Goal: Contribute content: Add original content to the website for others to see

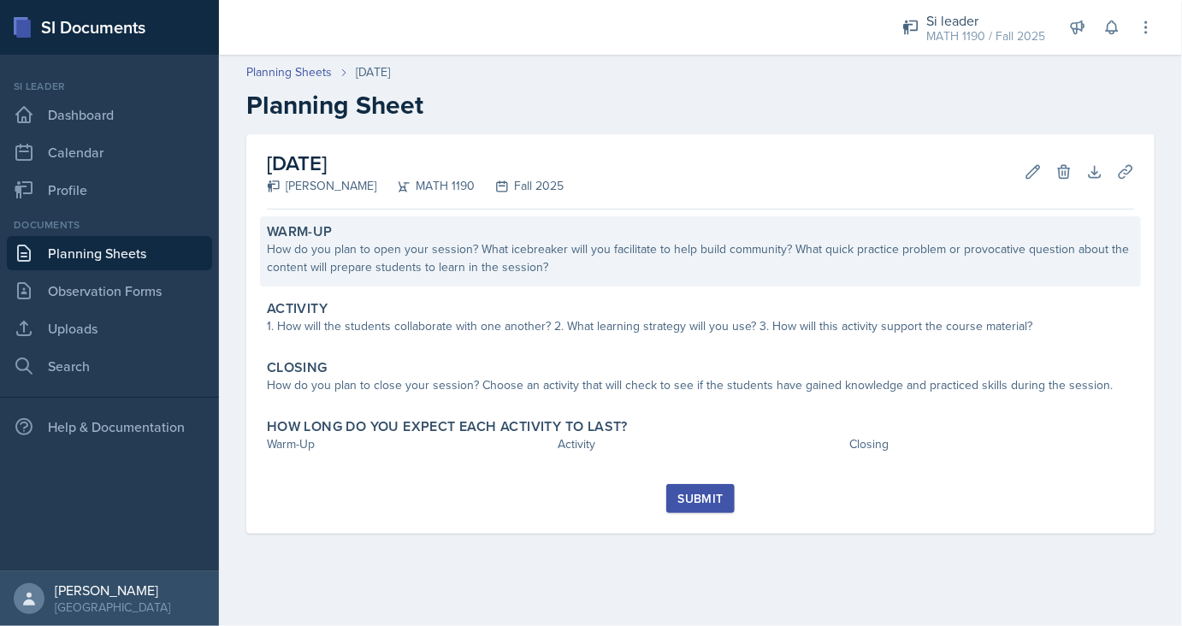
click at [453, 261] on div "How do you plan to open your session? What icebreaker will you facilitate to he…" at bounding box center [700, 258] width 867 height 36
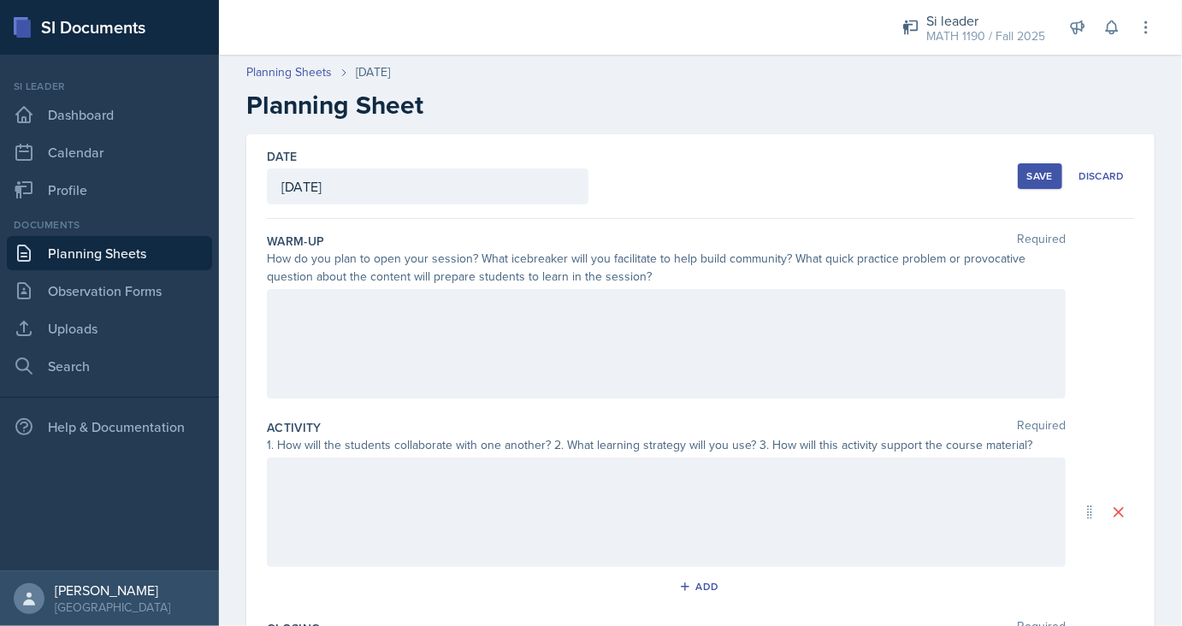
click at [413, 358] on div at bounding box center [666, 343] width 799 height 109
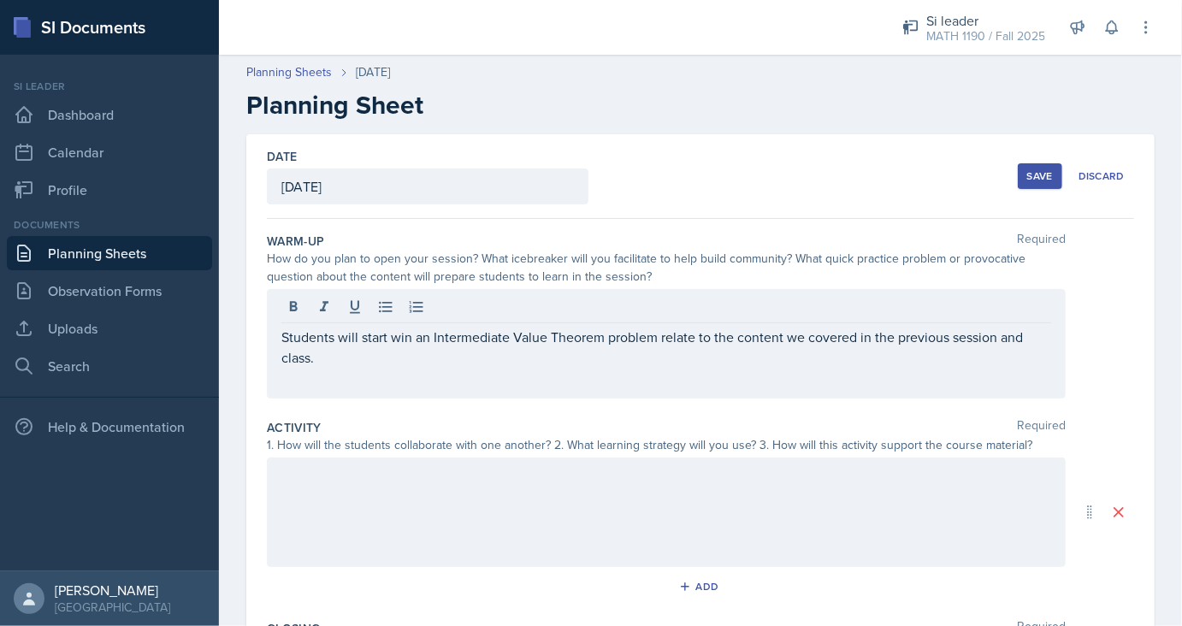
click at [460, 512] on div at bounding box center [666, 511] width 799 height 109
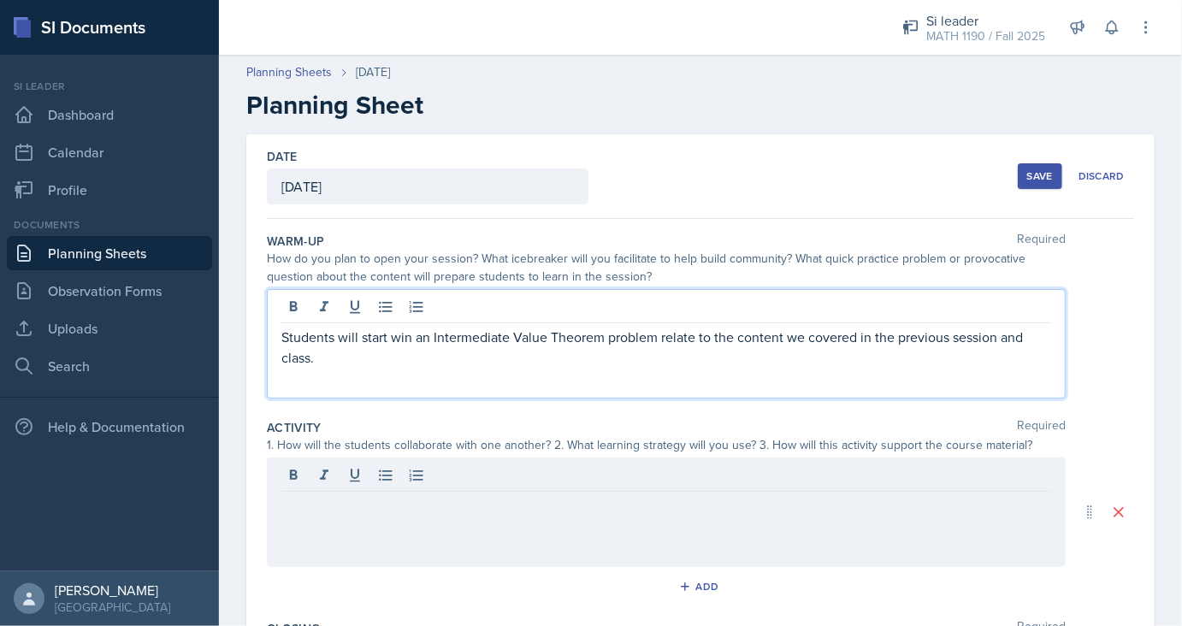
click at [412, 309] on div "Students will start win an Intermediate Value Theorem problem relate to the con…" at bounding box center [666, 343] width 799 height 109
click at [431, 534] on div at bounding box center [666, 511] width 799 height 109
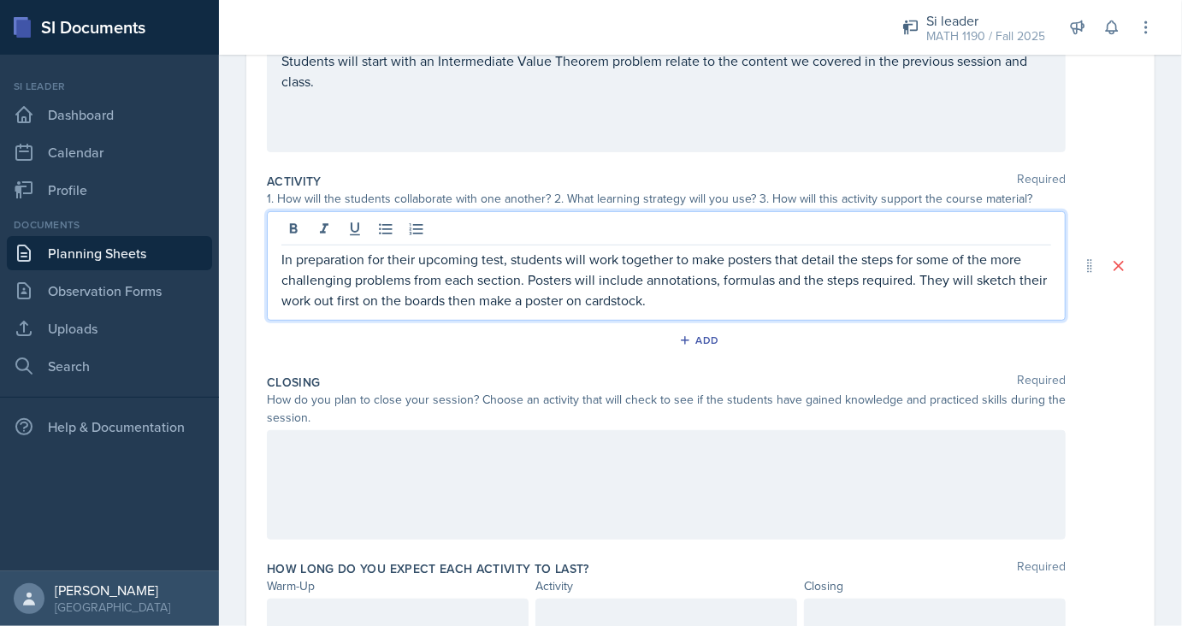
scroll to position [322, 0]
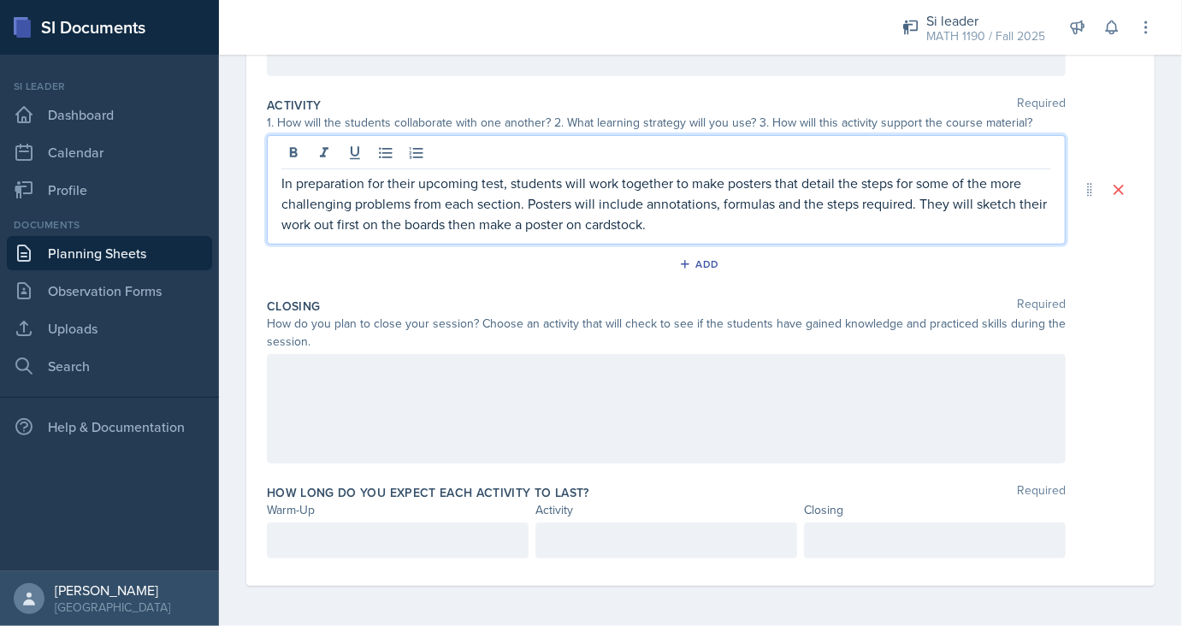
click at [531, 441] on div at bounding box center [666, 408] width 799 height 109
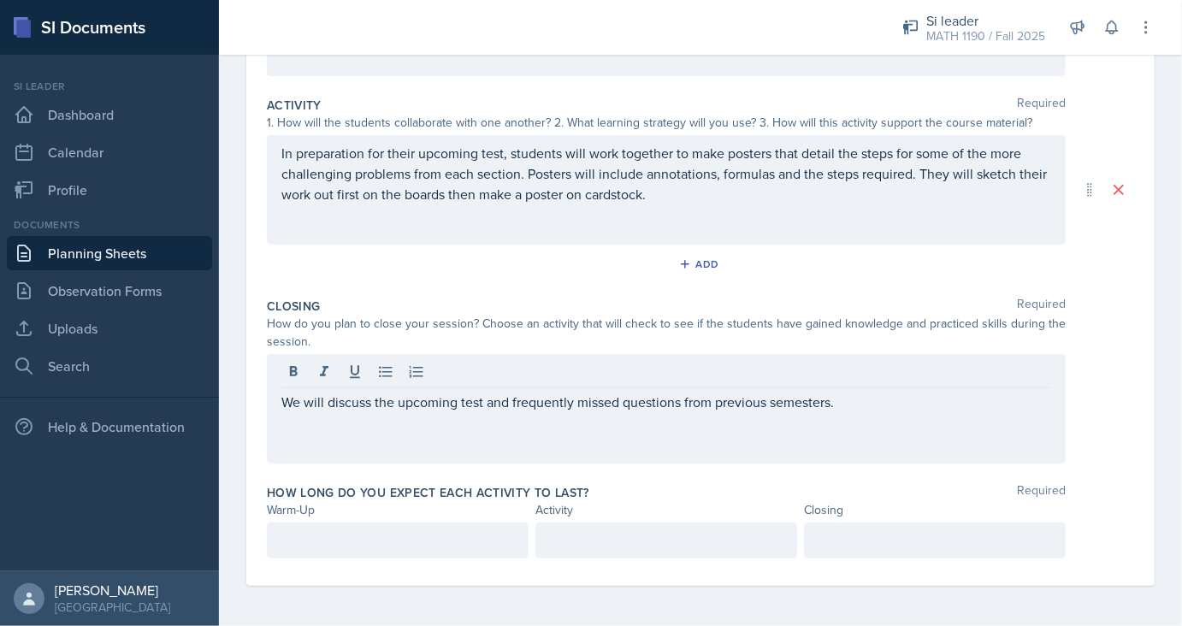
click at [402, 568] on div "How long do you expect each activity to last? Required Warm-Up Activity Closing" at bounding box center [700, 524] width 867 height 95
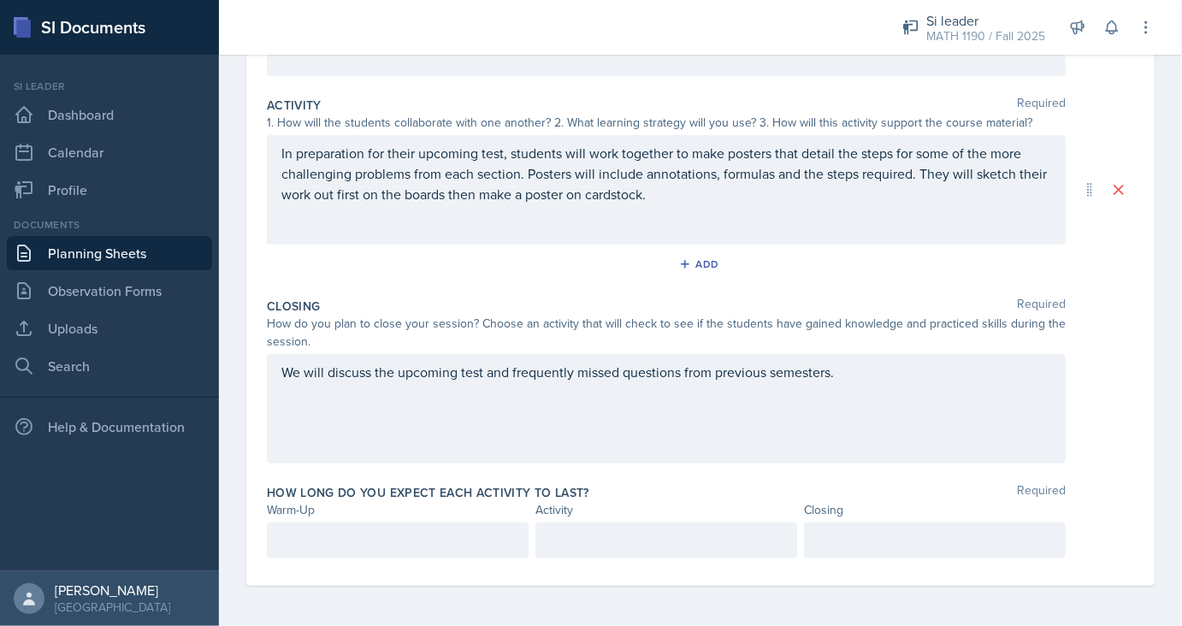
click at [419, 542] on div at bounding box center [398, 540] width 262 height 36
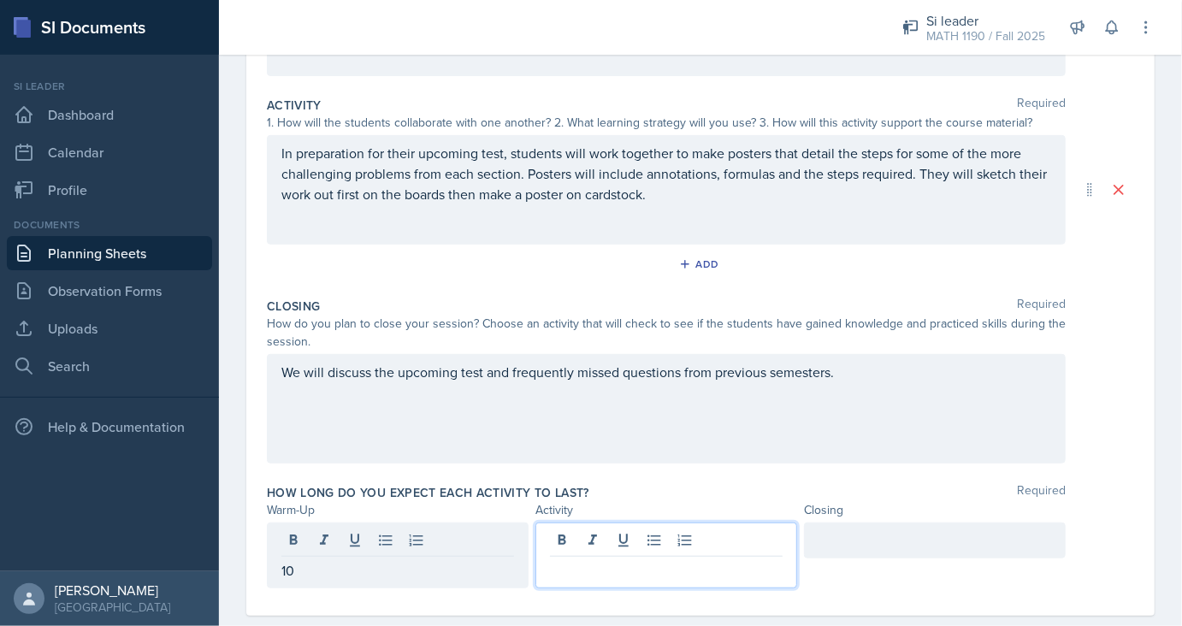
click at [603, 549] on div at bounding box center [666, 555] width 262 height 66
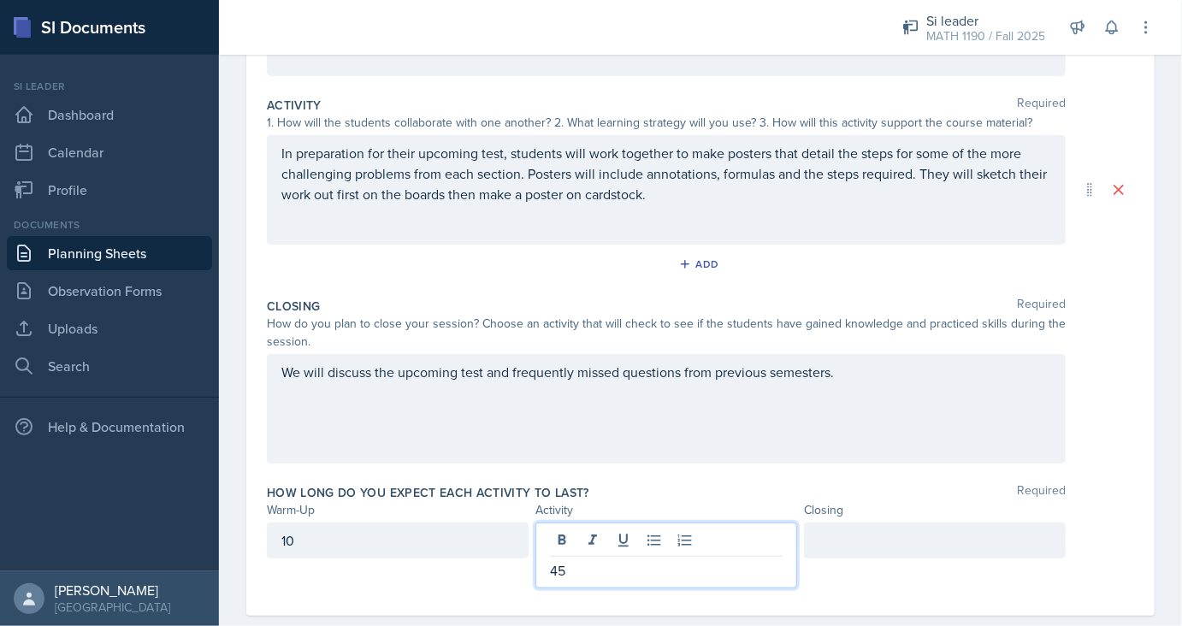
click at [888, 548] on div at bounding box center [935, 540] width 262 height 36
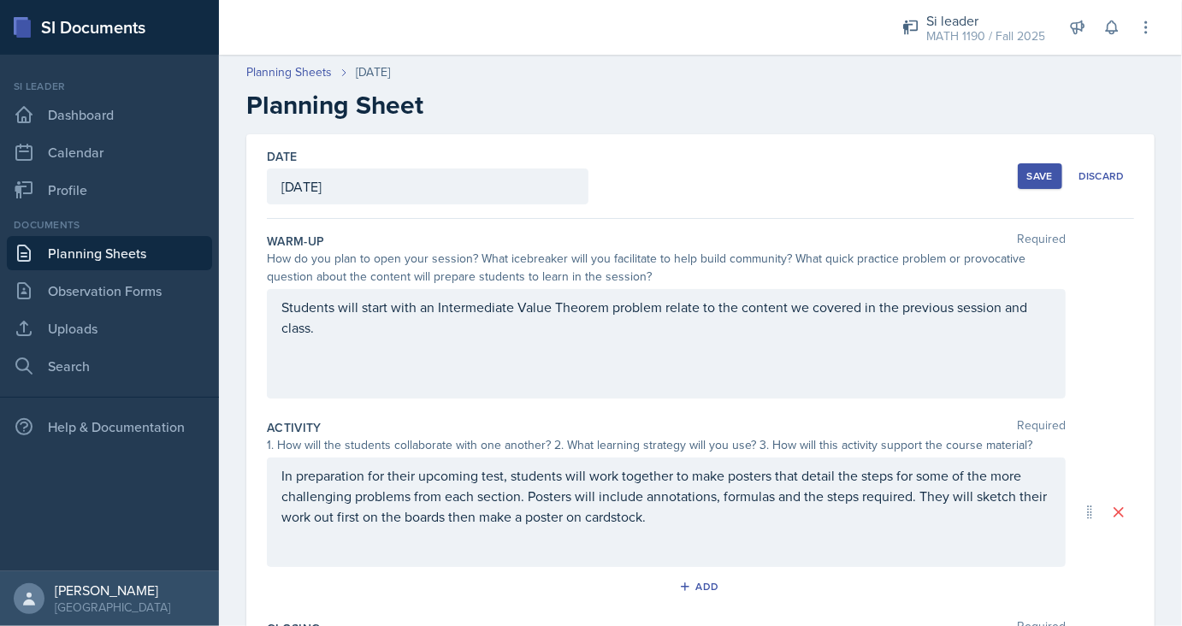
click at [1046, 169] on div "Save" at bounding box center [1040, 176] width 26 height 14
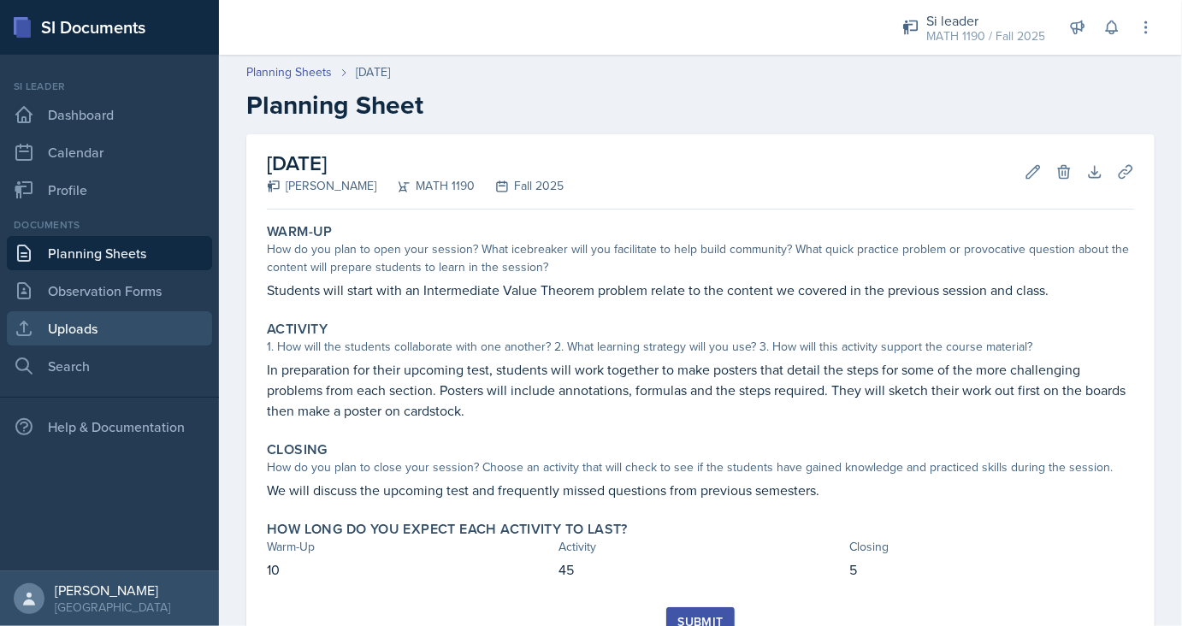
click at [95, 328] on link "Uploads" at bounding box center [109, 328] width 205 height 34
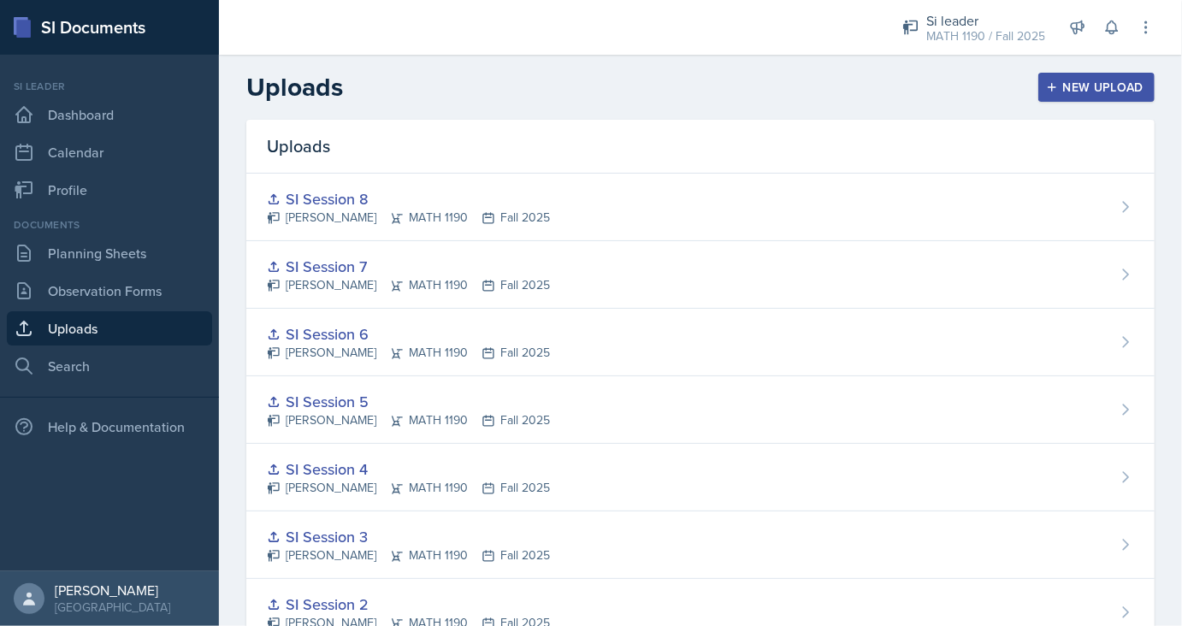
click at [1048, 89] on icon "button" at bounding box center [1052, 87] width 12 height 12
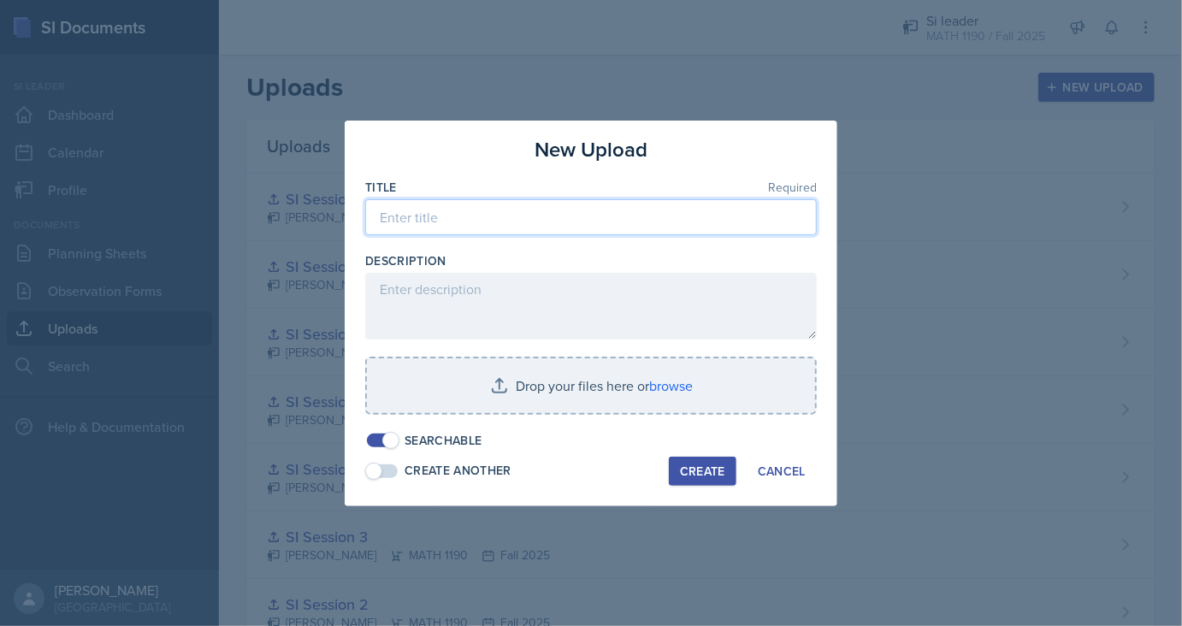
click at [652, 204] on input at bounding box center [590, 217] width 451 height 36
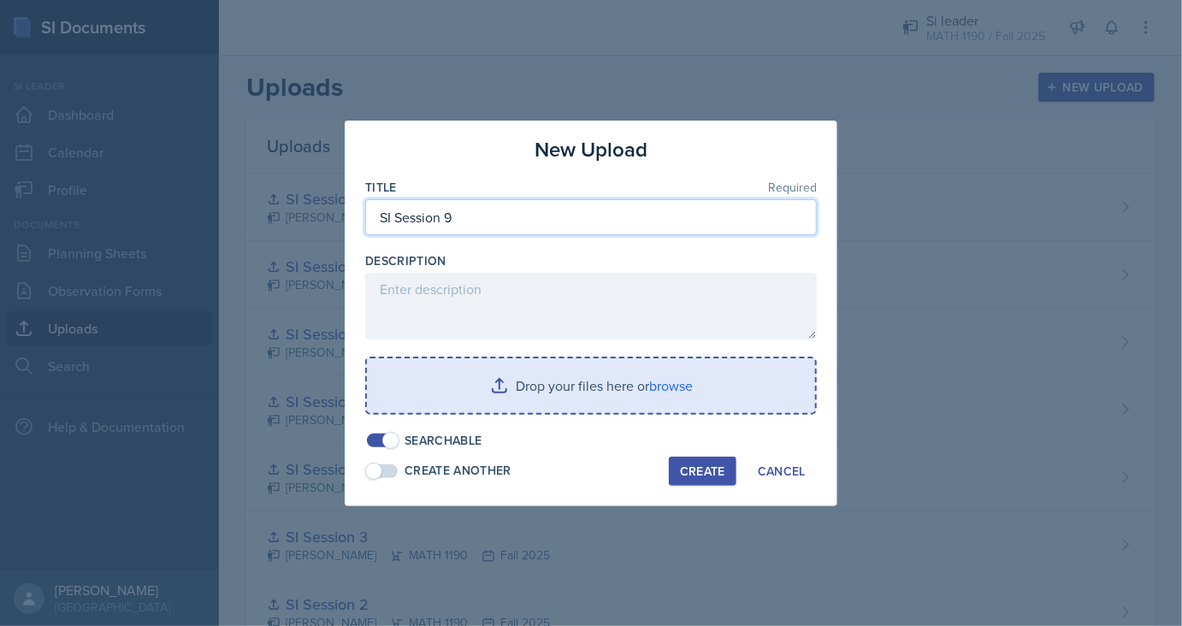
type input "SI Session 9"
click at [584, 404] on input "file" at bounding box center [591, 385] width 448 height 55
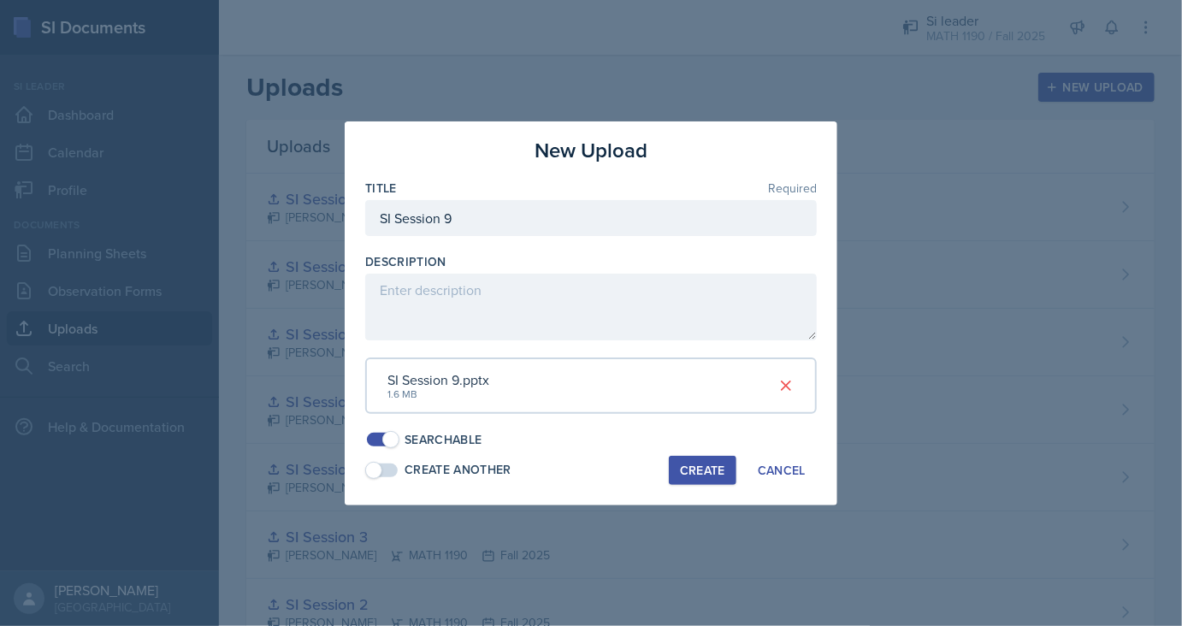
click at [687, 465] on div "Create" at bounding box center [702, 470] width 45 height 14
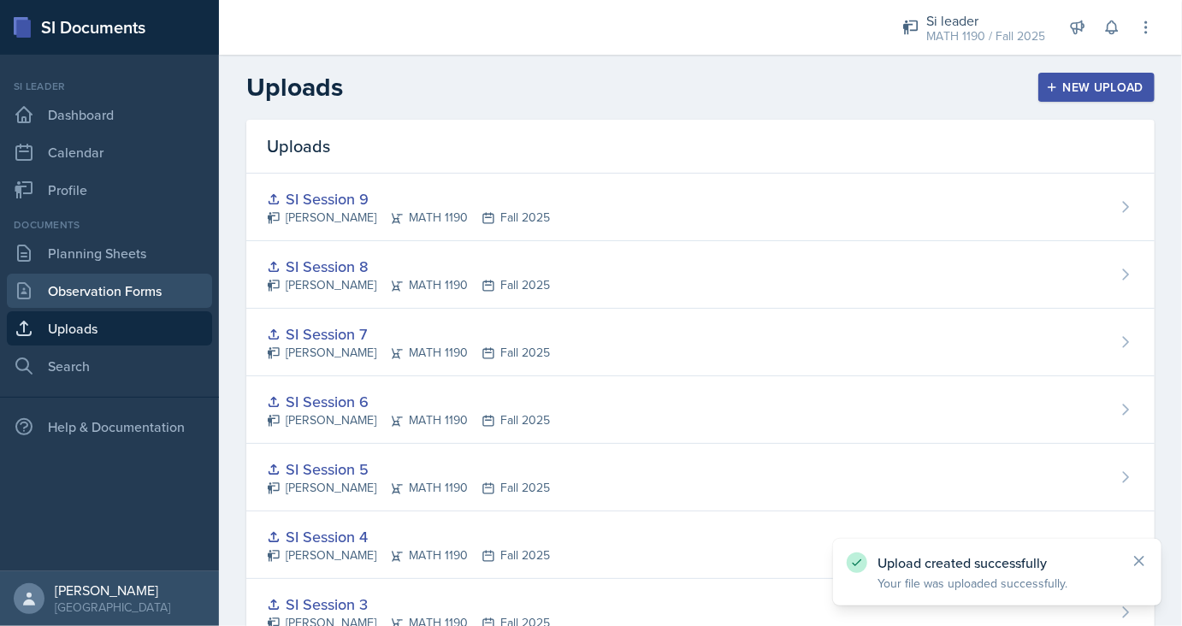
click at [98, 289] on link "Observation Forms" at bounding box center [109, 291] width 205 height 34
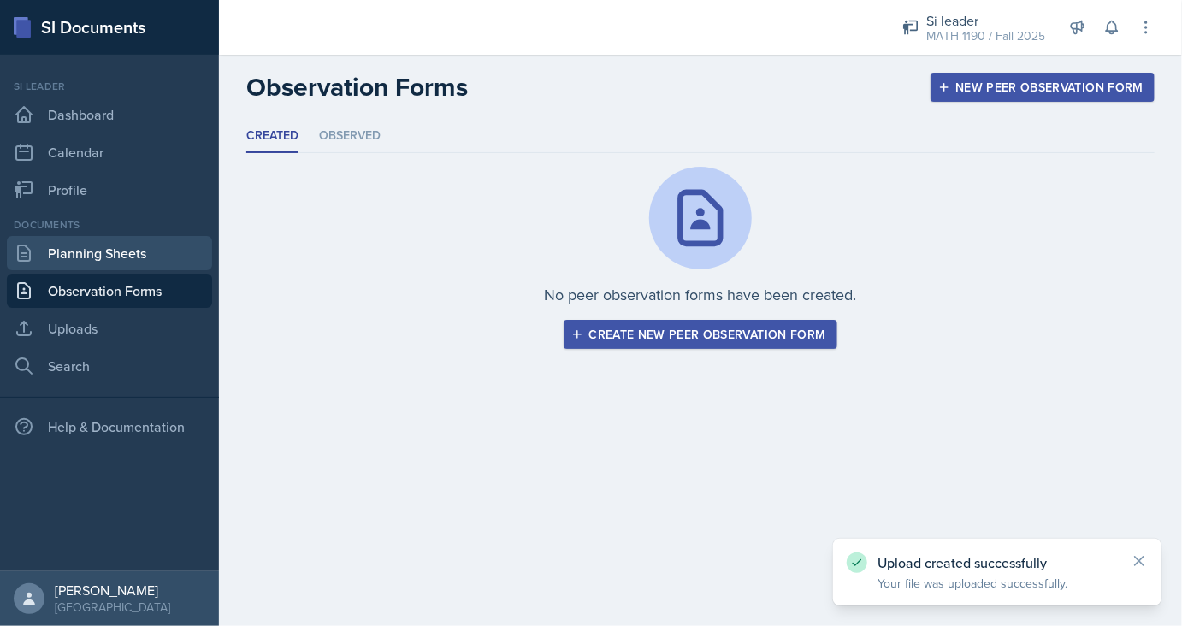
click at [93, 261] on link "Planning Sheets" at bounding box center [109, 253] width 205 height 34
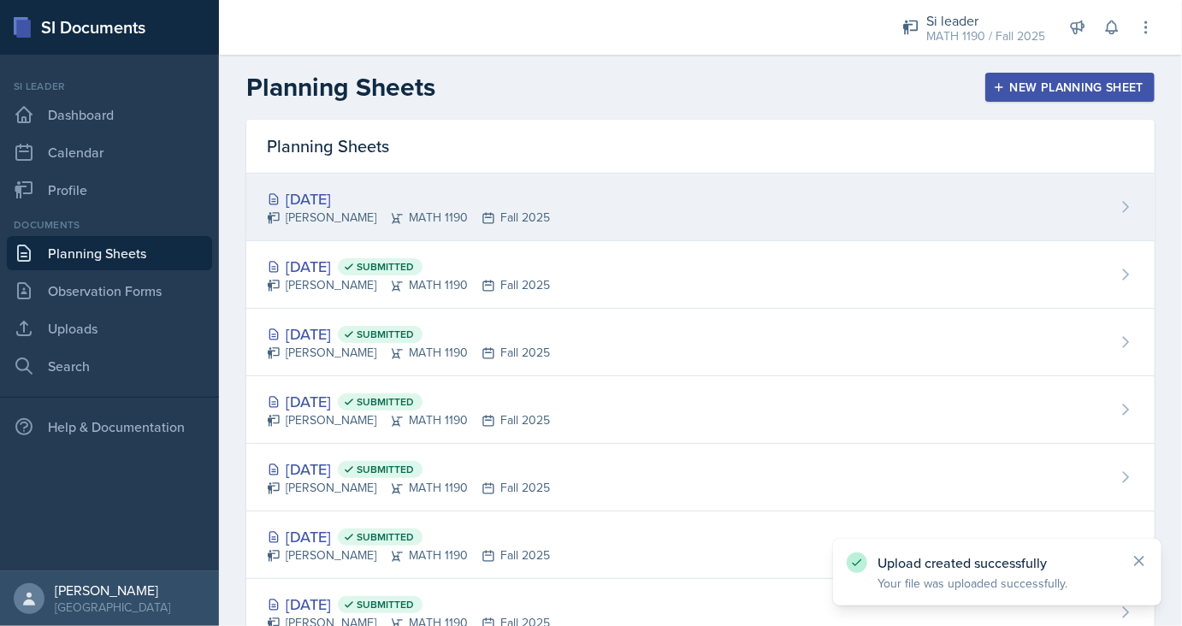
click at [339, 221] on div "[PERSON_NAME] MATH 1190 Fall 2025" at bounding box center [408, 218] width 283 height 18
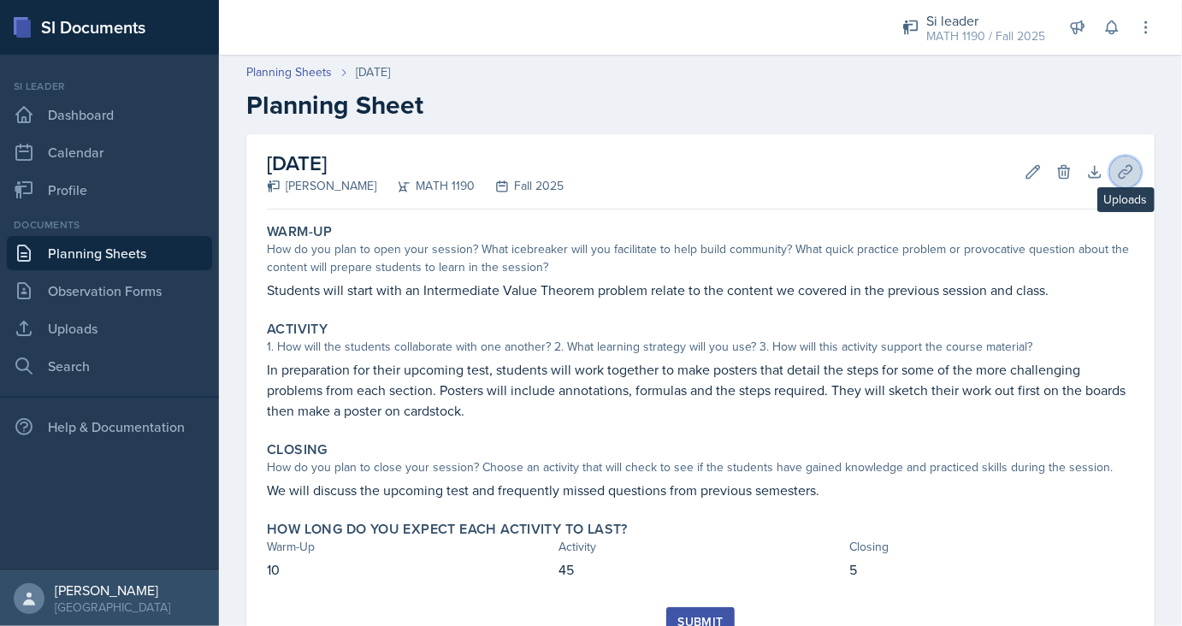
click at [1130, 178] on icon at bounding box center [1125, 171] width 17 height 17
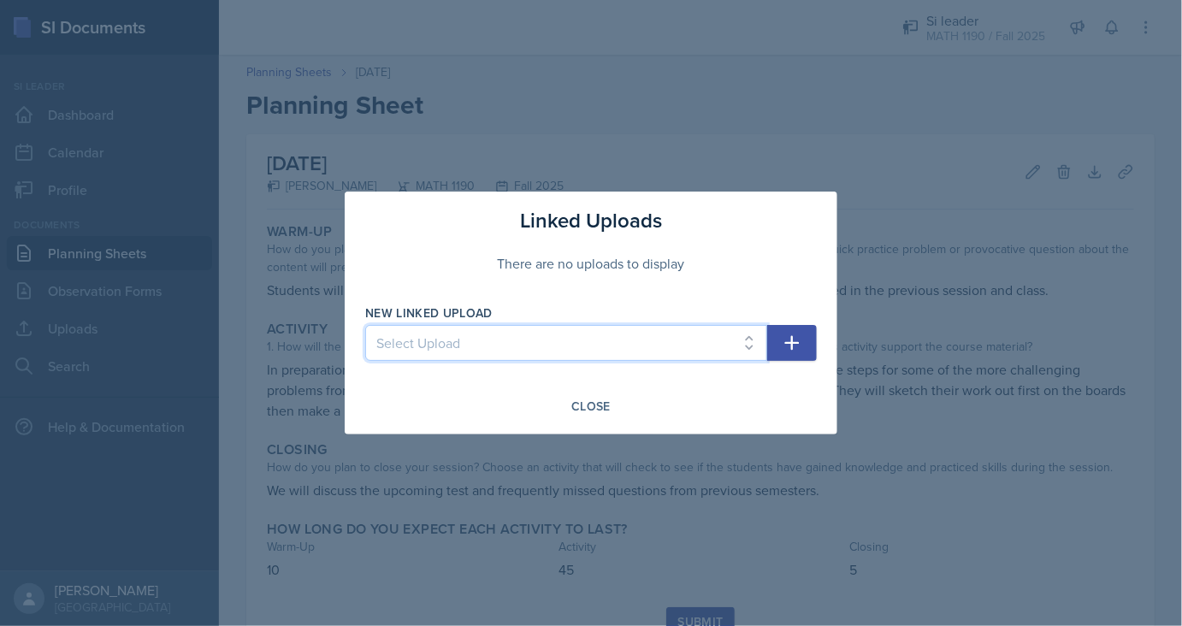
click at [365, 325] on select "Select Upload SI Session 1 SI Session 2 SI Session 3 SI Session 4 SI Session 5 …" at bounding box center [566, 343] width 402 height 36
select select "20e51f33-8815-4dab-a39c-2ad03d893e98"
click option "SI Session 9" at bounding box center [0, 0] width 0 height 0
click at [785, 348] on icon "button" at bounding box center [792, 343] width 21 height 21
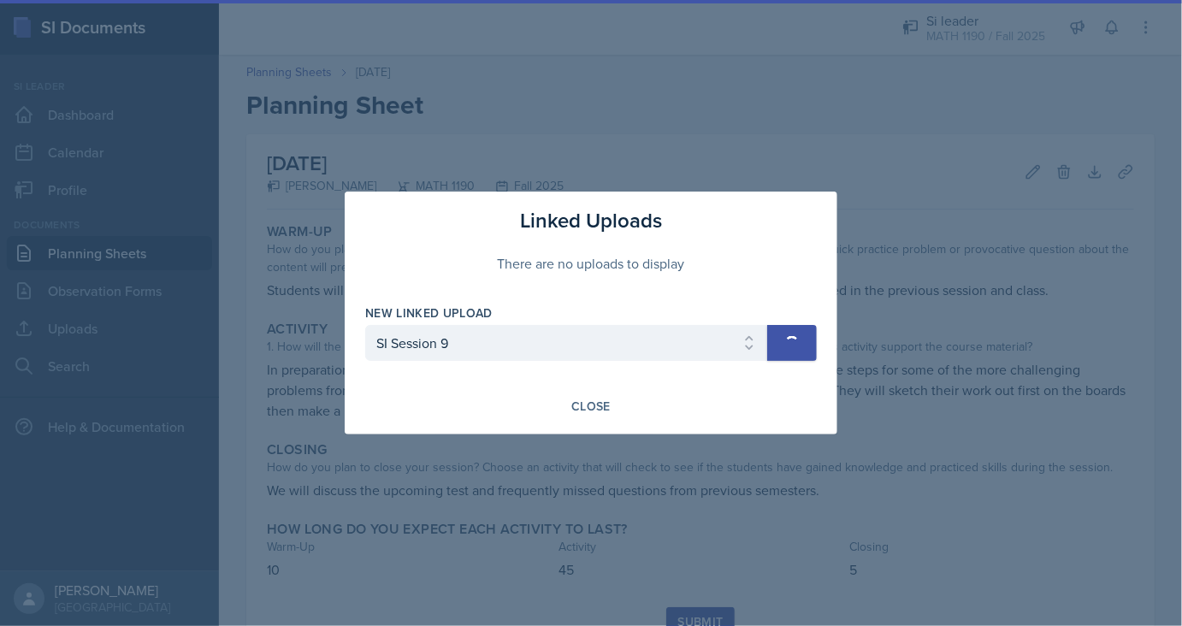
select select
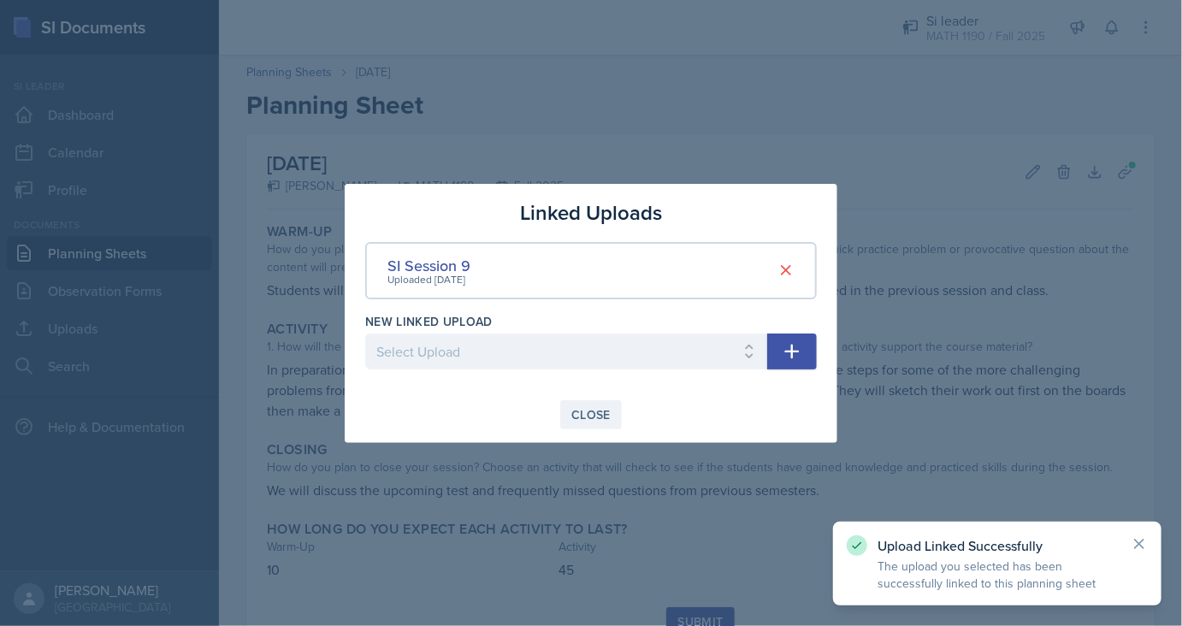
click at [609, 411] on div "Close" at bounding box center [590, 415] width 39 height 14
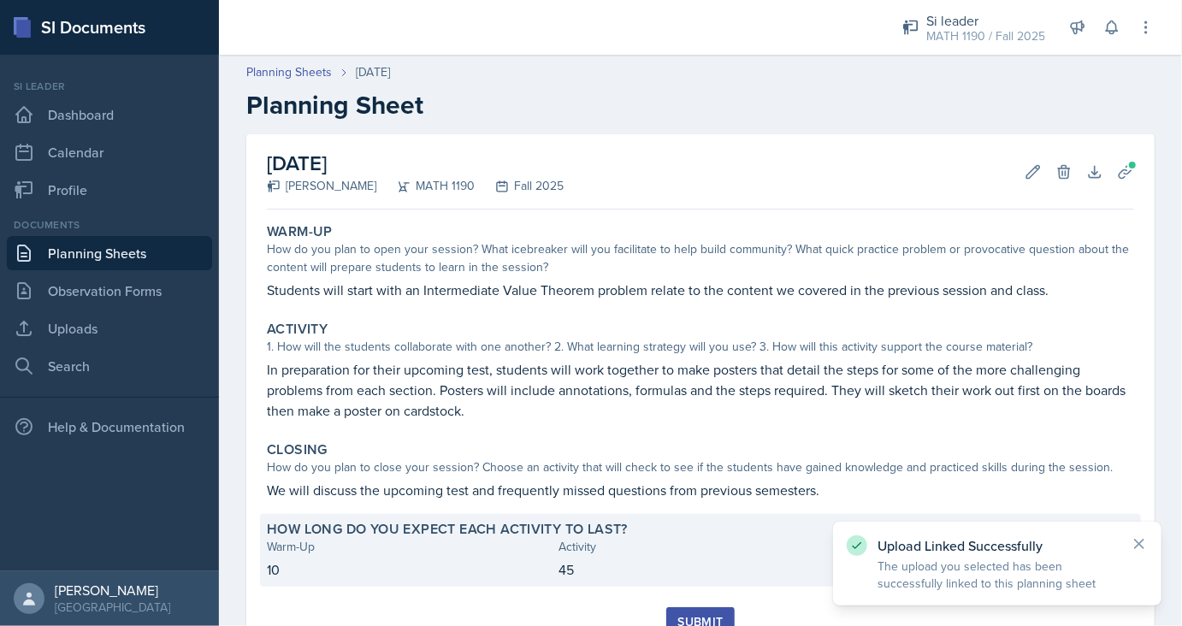
scroll to position [72, 0]
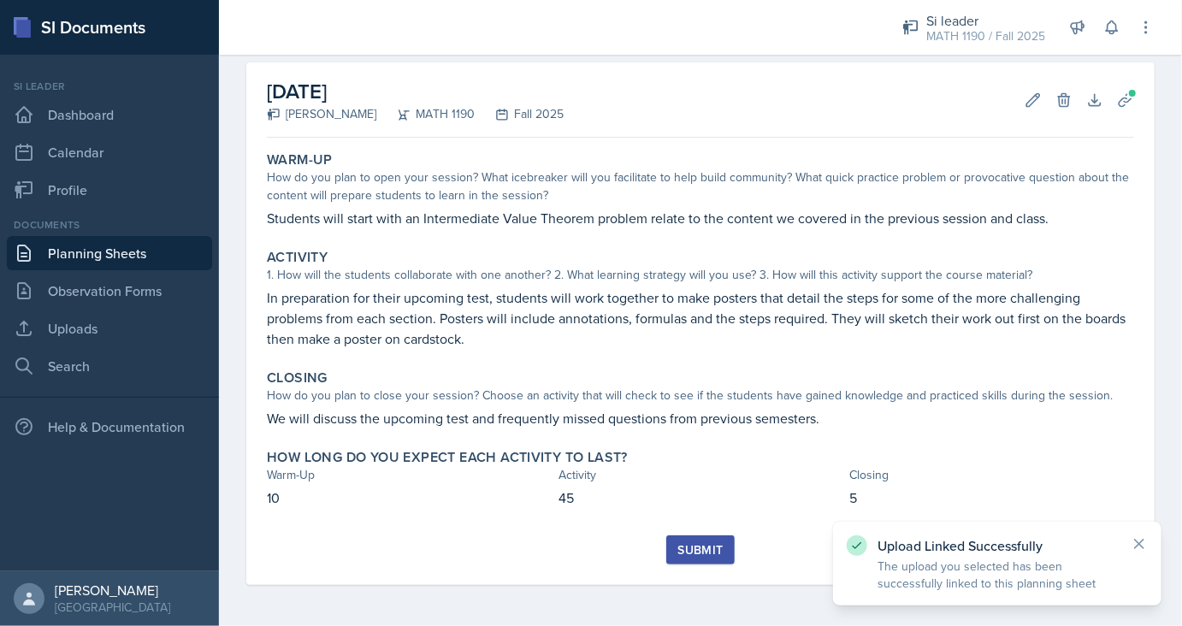
click at [672, 573] on div "Submit" at bounding box center [700, 560] width 867 height 50
click at [681, 560] on button "Submit" at bounding box center [700, 549] width 68 height 29
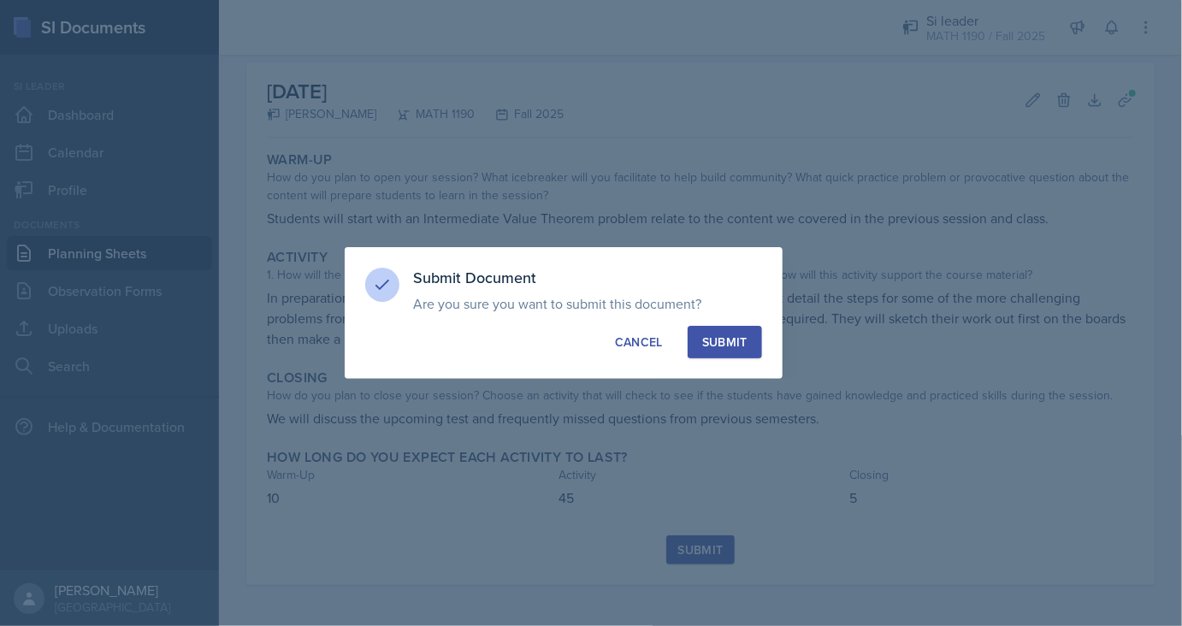
click at [746, 351] on div "Submit" at bounding box center [724, 341] width 45 height 17
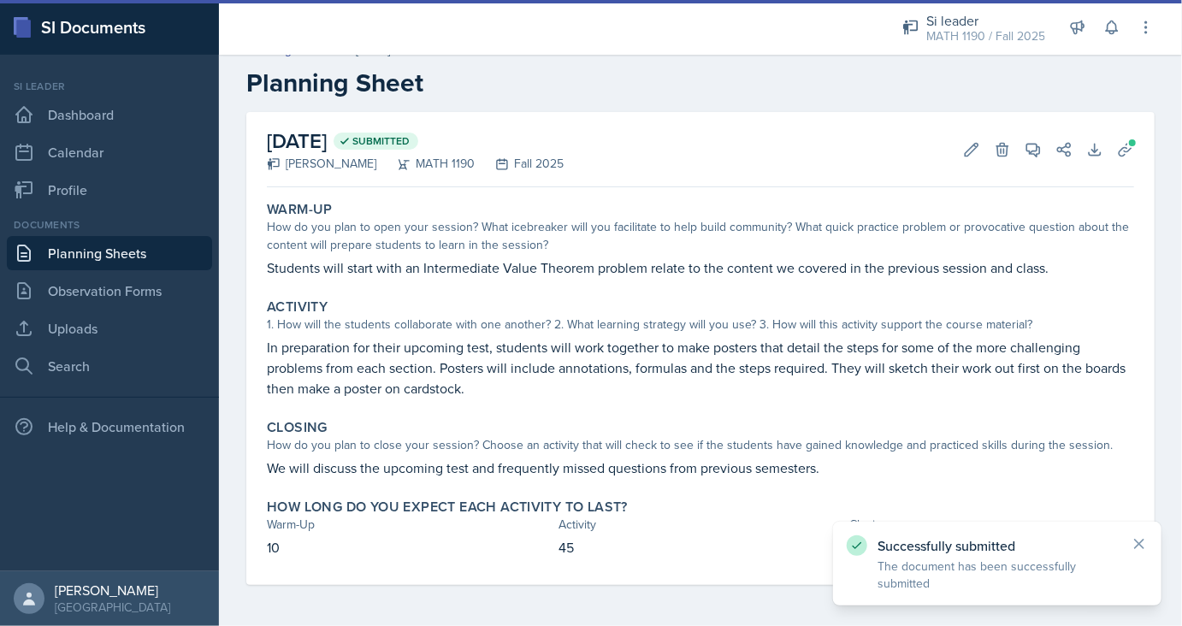
scroll to position [22, 0]
